Goal: Information Seeking & Learning: Find specific fact

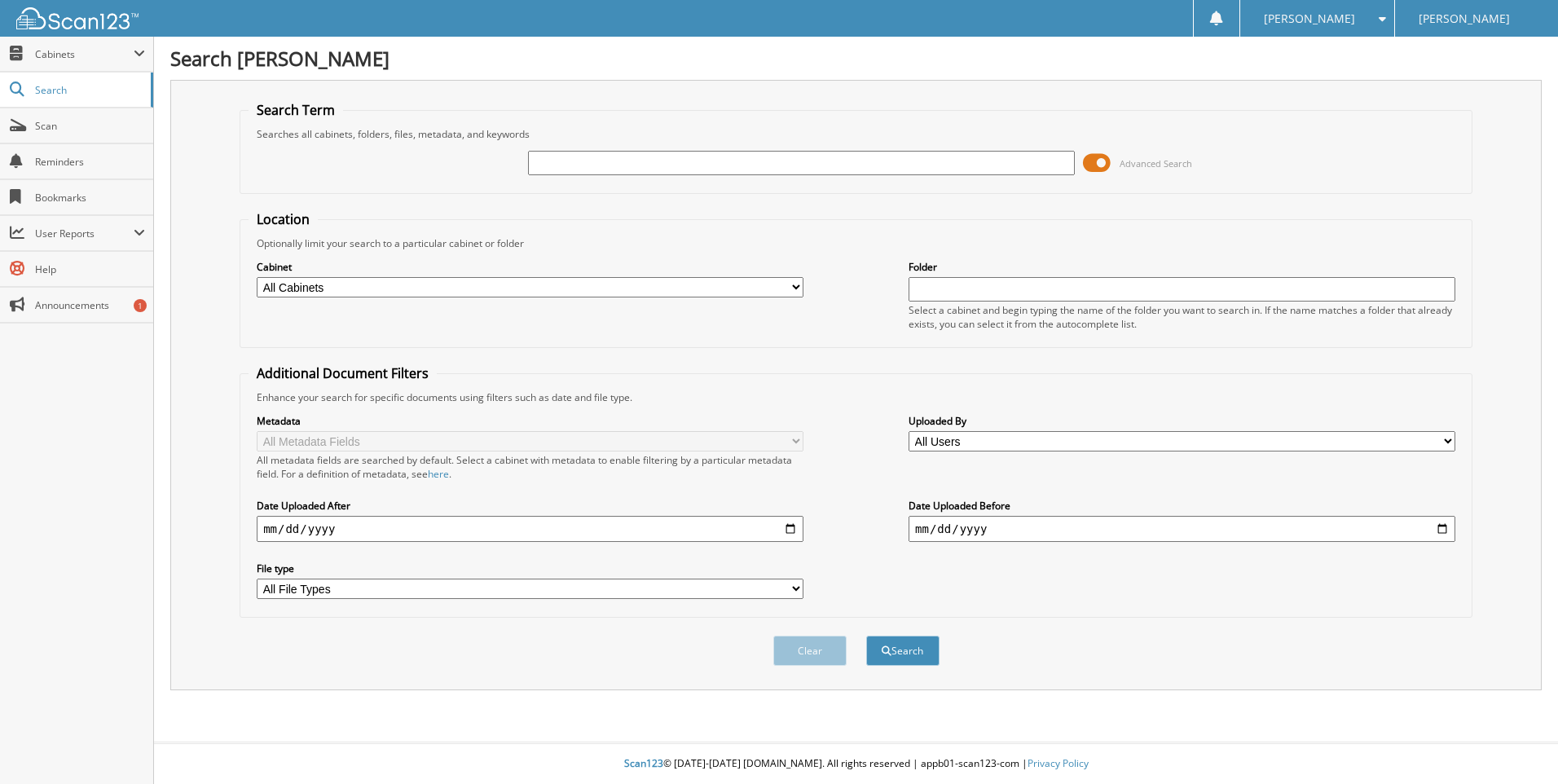
click at [572, 172] on input "text" at bounding box center [801, 162] width 547 height 25
click at [559, 168] on input "text" at bounding box center [801, 162] width 547 height 25
type input "126030"
click at [915, 646] on button "Search" at bounding box center [903, 650] width 73 height 30
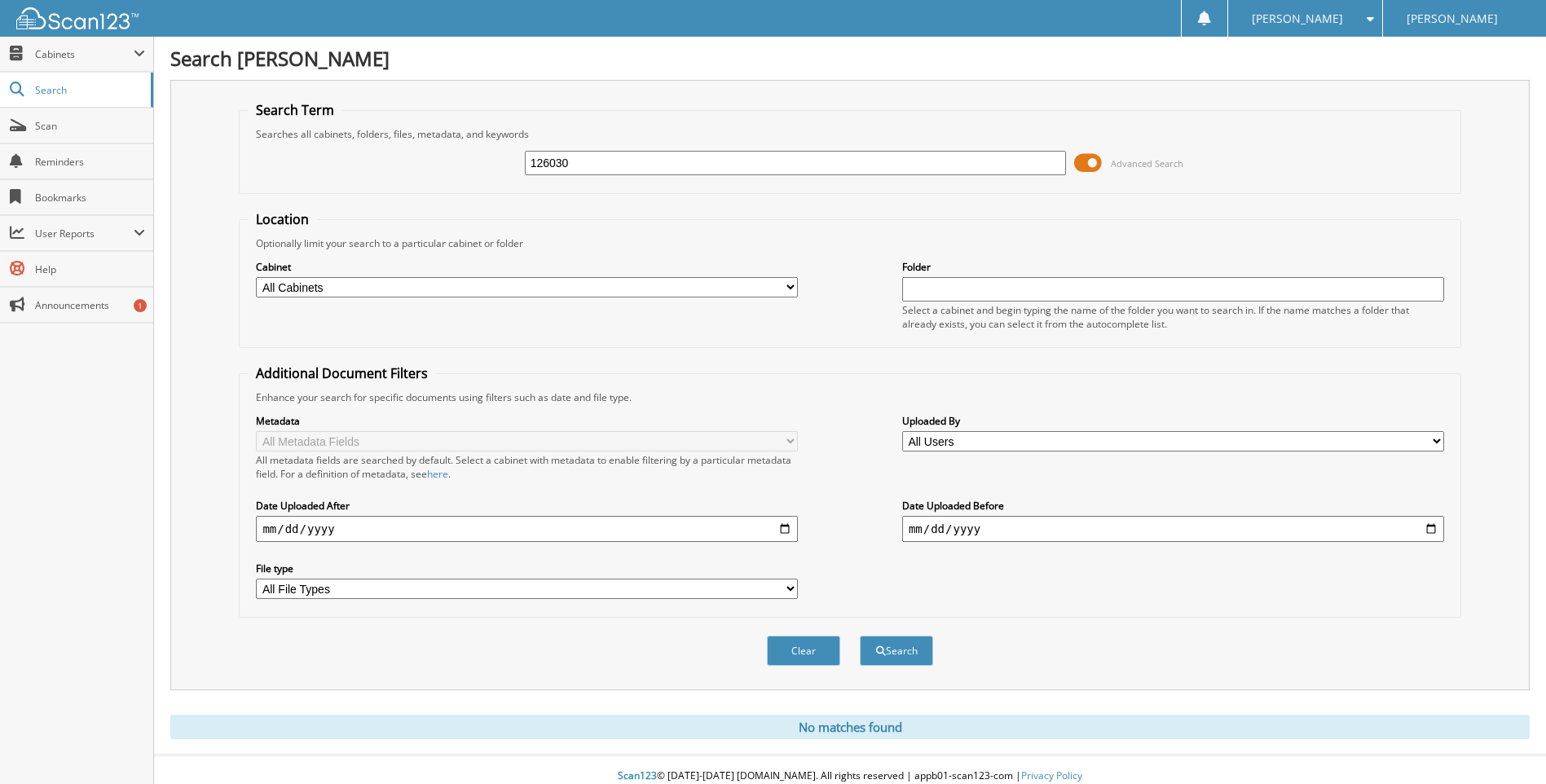
drag, startPoint x: 761, startPoint y: 169, endPoint x: 449, endPoint y: 209, distance: 314.6
click at [426, 194] on form "Search Term Searches all cabinets, folders, files, metadata, and keywords 12603…" at bounding box center [849, 392] width 1221 height 582
type input "126030"
click at [860, 636] on button "Search" at bounding box center [896, 650] width 73 height 30
click at [1086, 158] on span at bounding box center [1088, 162] width 28 height 25
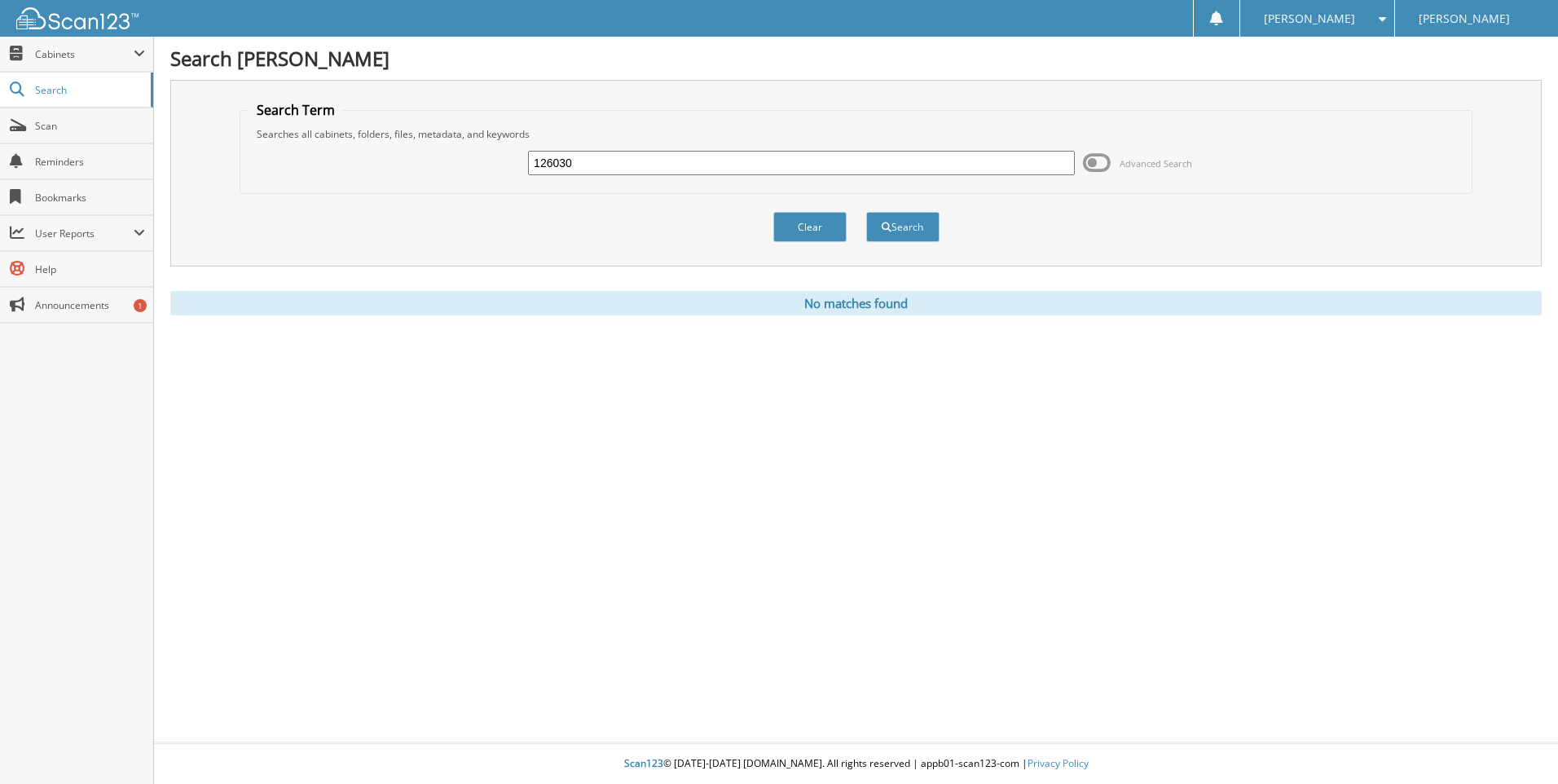
drag, startPoint x: 577, startPoint y: 166, endPoint x: 453, endPoint y: 168, distance: 124.0
click at [454, 172] on div "126030 Advanced Search" at bounding box center [856, 162] width 1215 height 44
type input "EVANS"
click at [867, 212] on button "Search" at bounding box center [903, 227] width 73 height 30
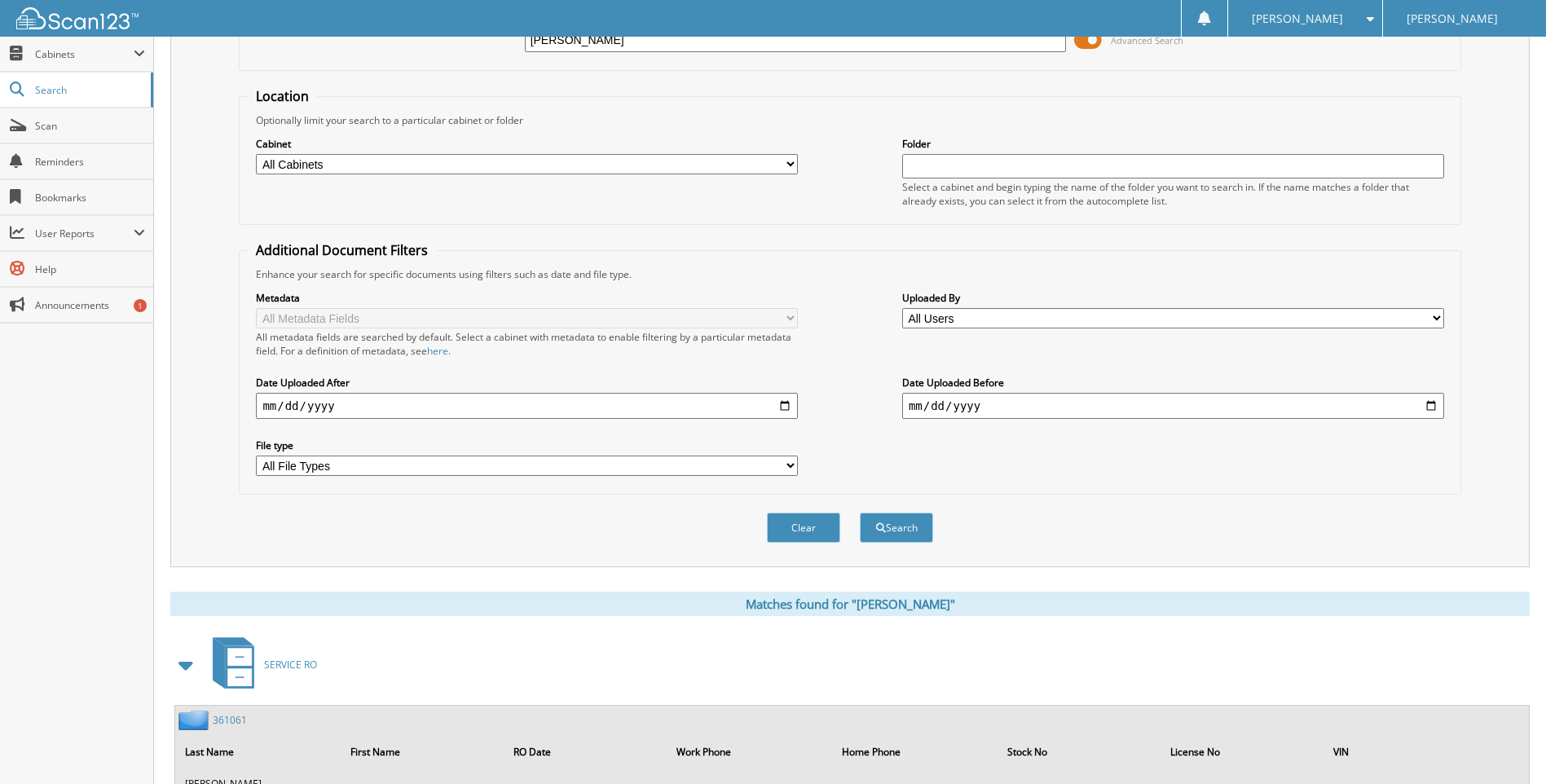
scroll to position [489, 0]
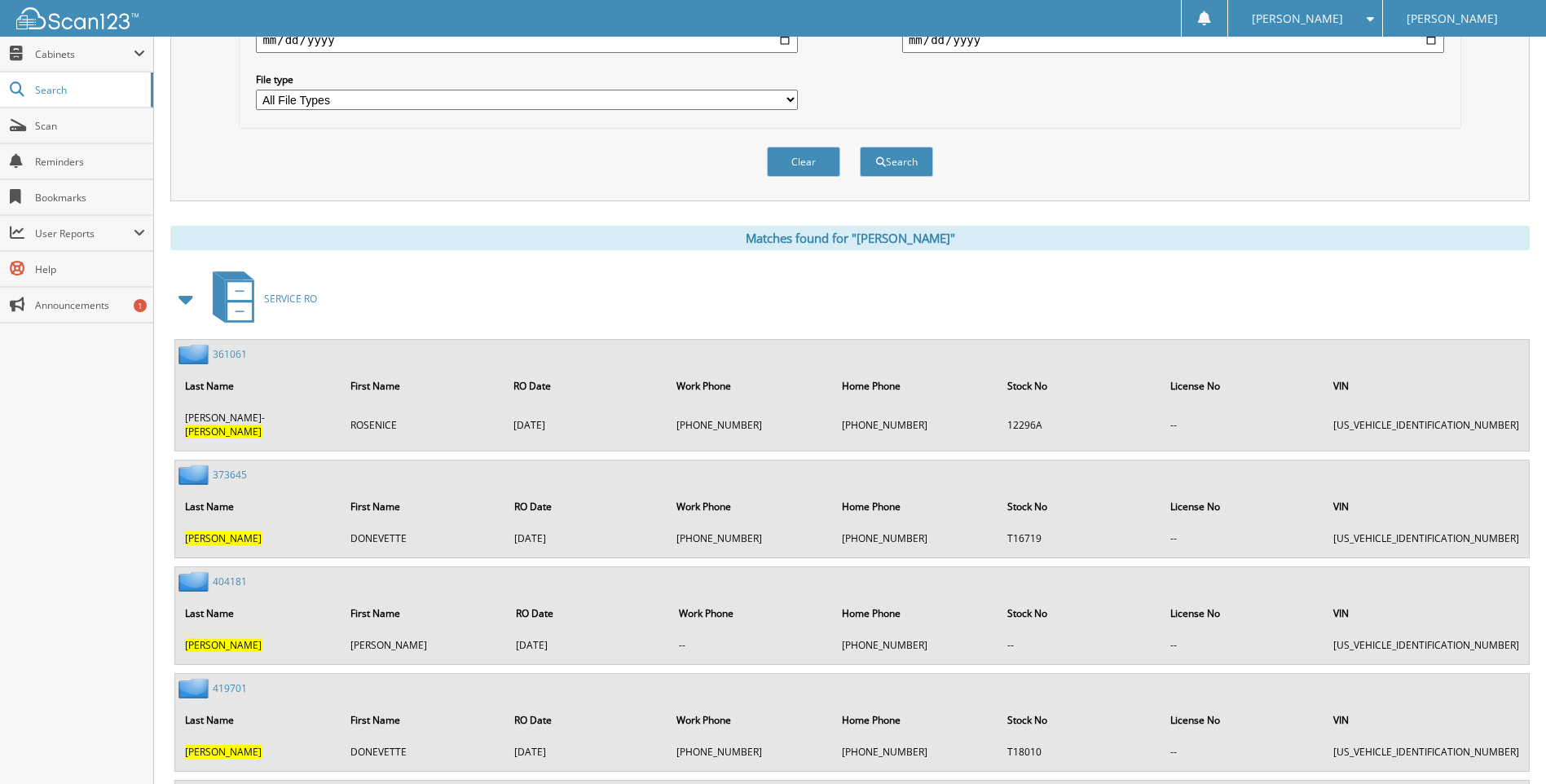
click at [191, 299] on span at bounding box center [186, 299] width 23 height 30
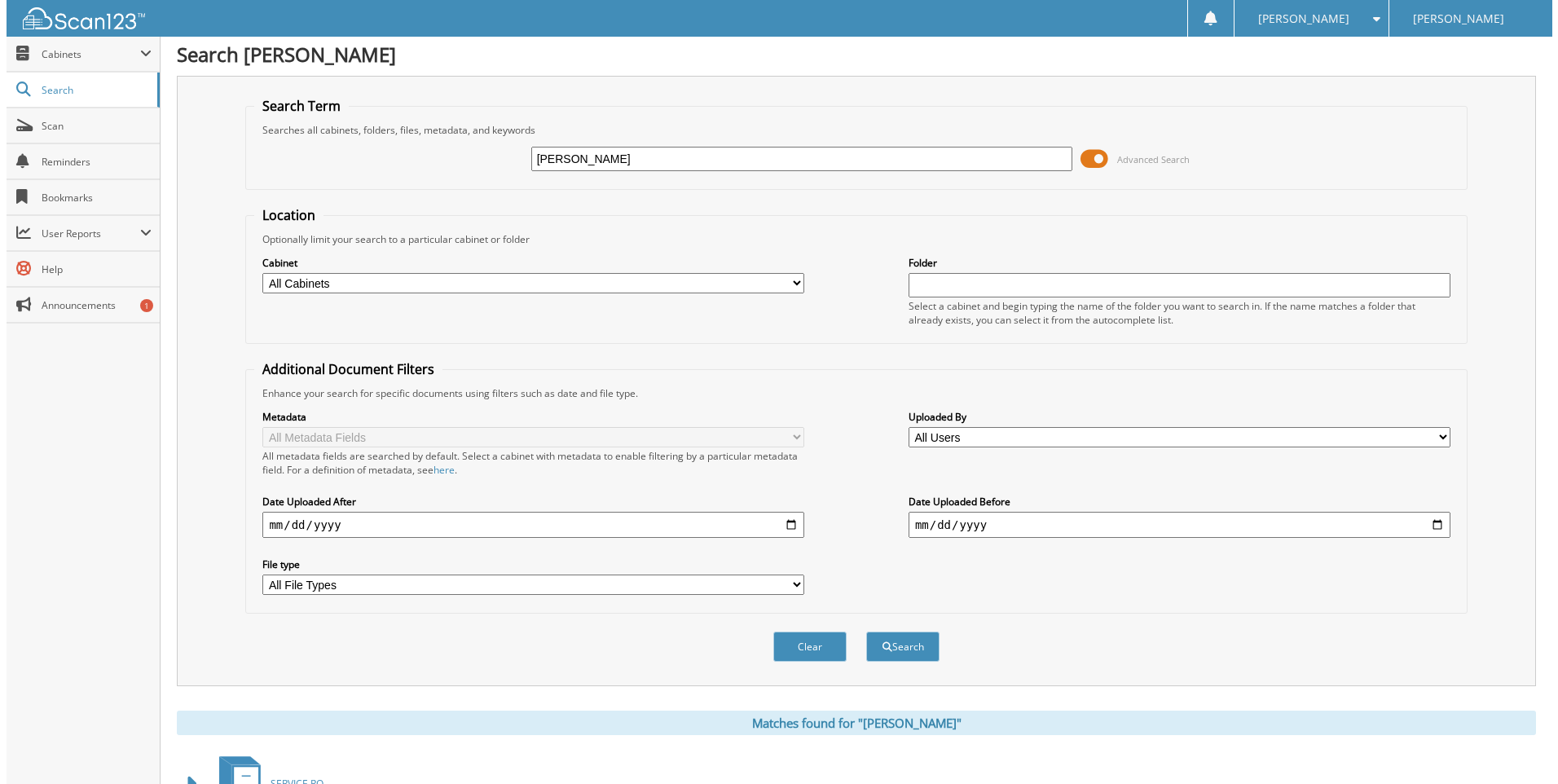
scroll to position [0, 0]
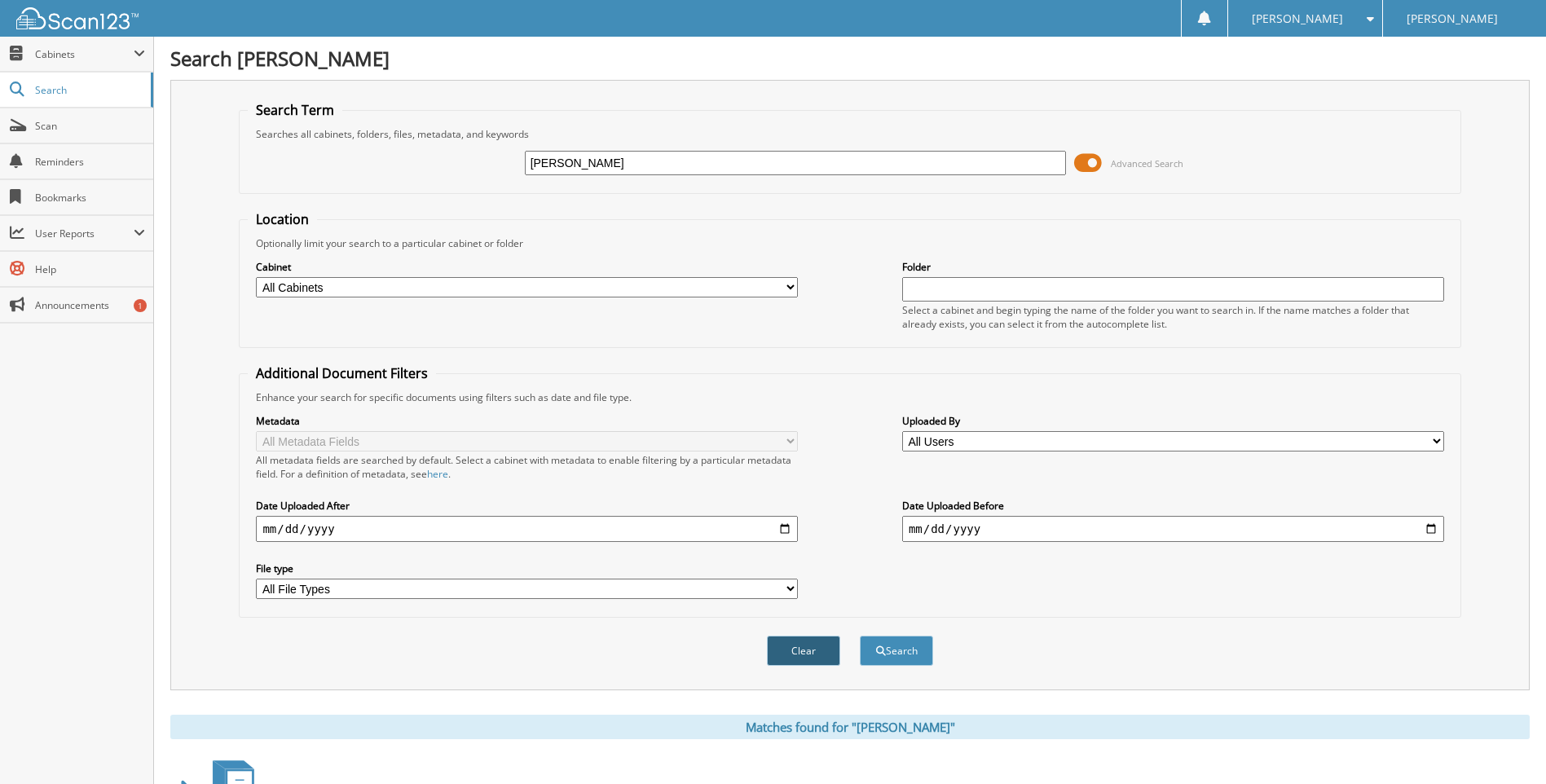
click at [789, 650] on button "Clear" at bounding box center [803, 650] width 73 height 30
